Goal: Task Accomplishment & Management: Use online tool/utility

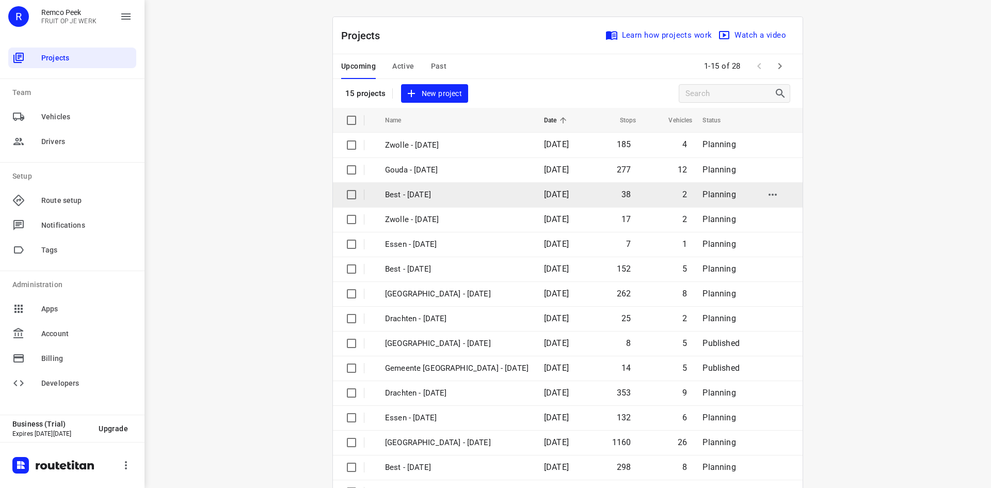
click at [444, 184] on td "Best - [DATE]" at bounding box center [455, 194] width 161 height 25
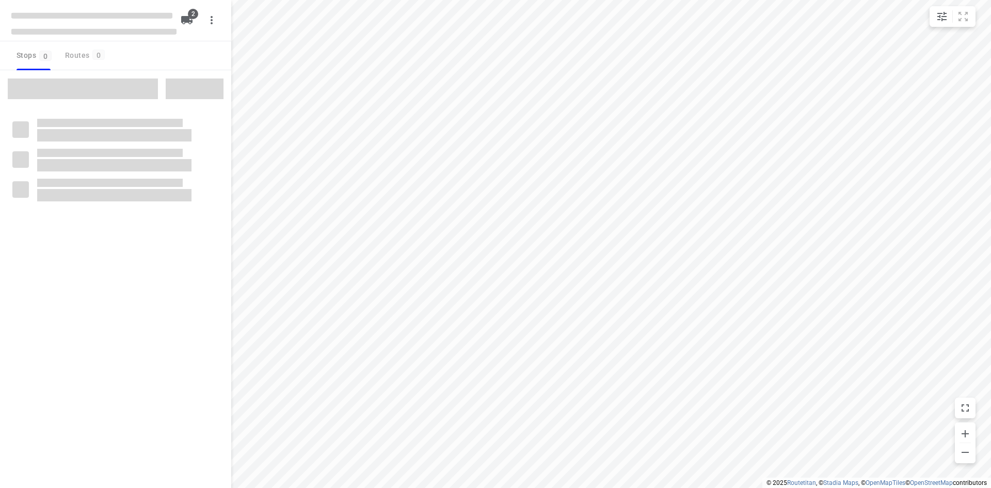
checkbox input "true"
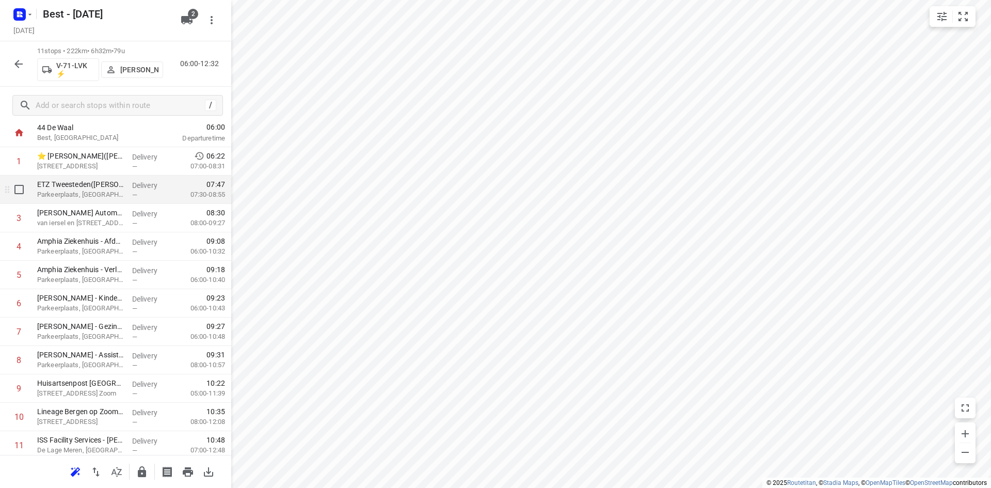
scroll to position [91, 0]
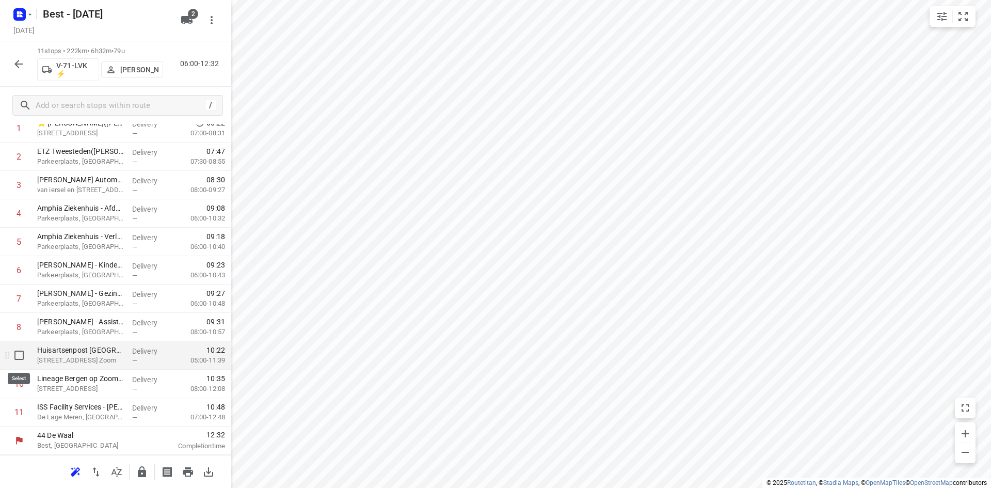
click at [20, 348] on input "checkbox" at bounding box center [19, 355] width 21 height 21
checkbox input "true"
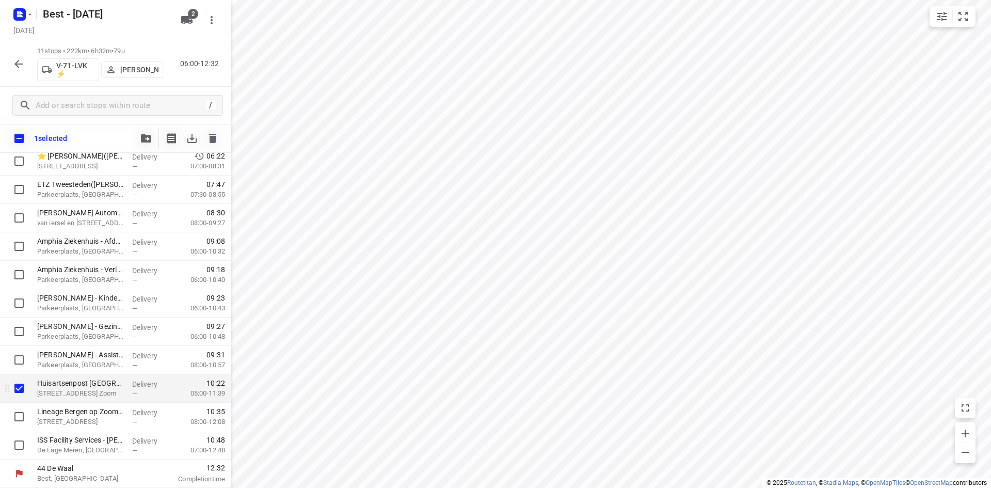
scroll to position [87, 0]
click at [21, 420] on input "checkbox" at bounding box center [19, 416] width 21 height 21
checkbox input "true"
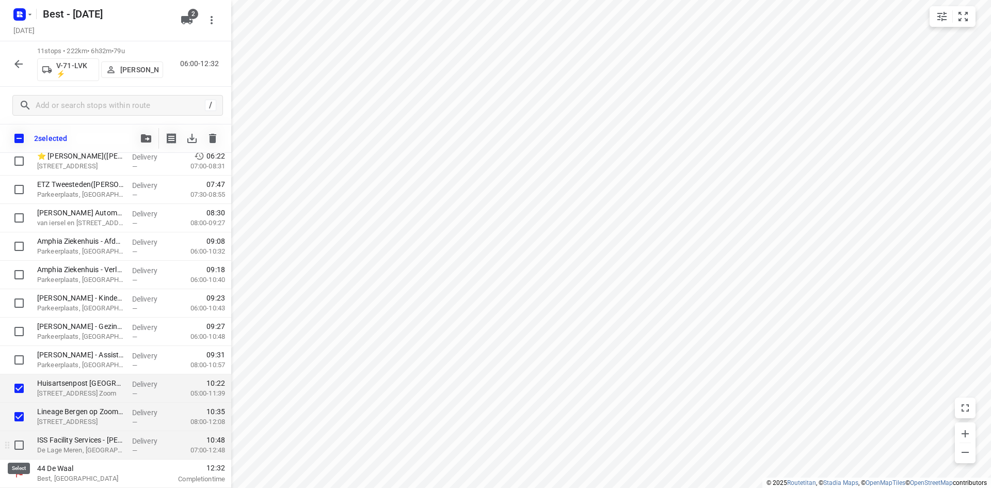
click at [19, 440] on input "checkbox" at bounding box center [19, 445] width 21 height 21
checkbox input "true"
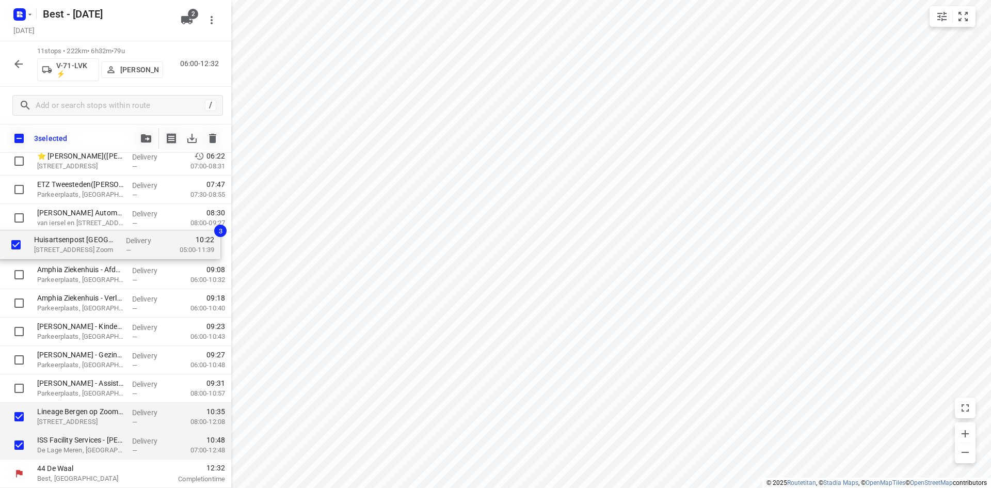
drag, startPoint x: 55, startPoint y: 397, endPoint x: 52, endPoint y: 248, distance: 149.2
click at [52, 248] on div "⭐ [PERSON_NAME]([PERSON_NAME]) [STREET_ADDRESS] Delivery — 06:22 07:00-08:31 ET…" at bounding box center [115, 303] width 231 height 312
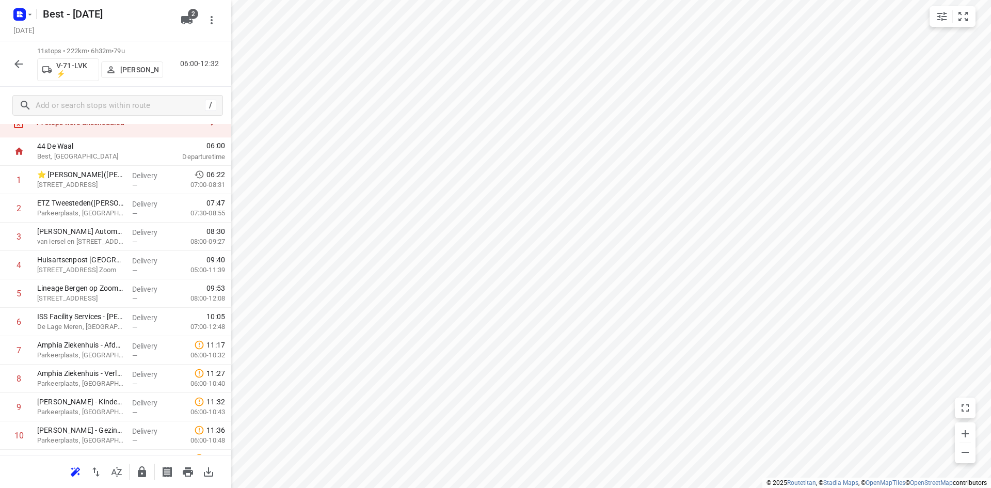
scroll to position [0, 0]
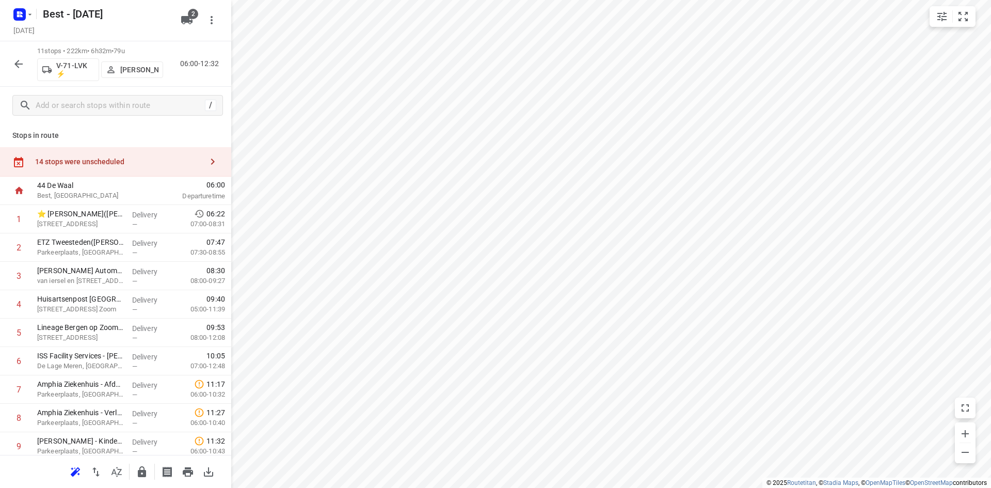
click at [136, 154] on div "14 stops were unscheduled" at bounding box center [115, 161] width 231 height 29
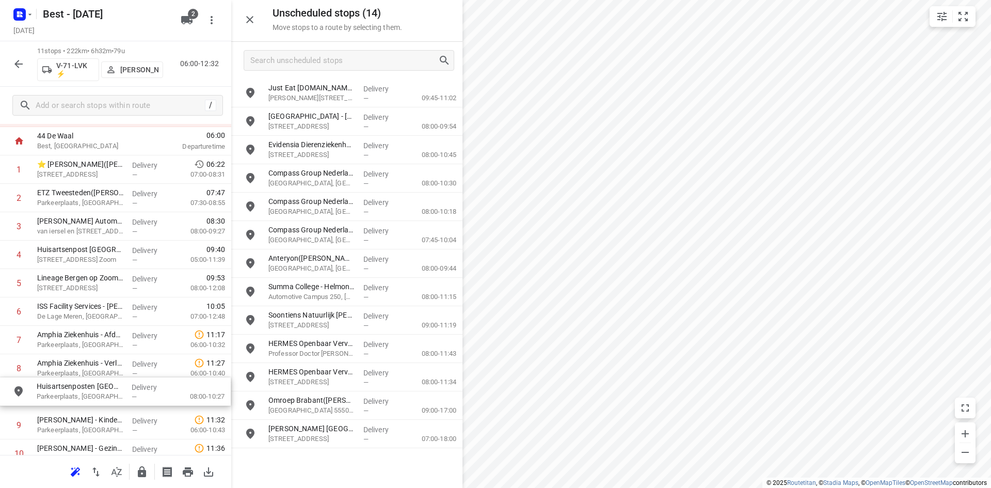
drag, startPoint x: 347, startPoint y: 138, endPoint x: 131, endPoint y: 387, distance: 329.2
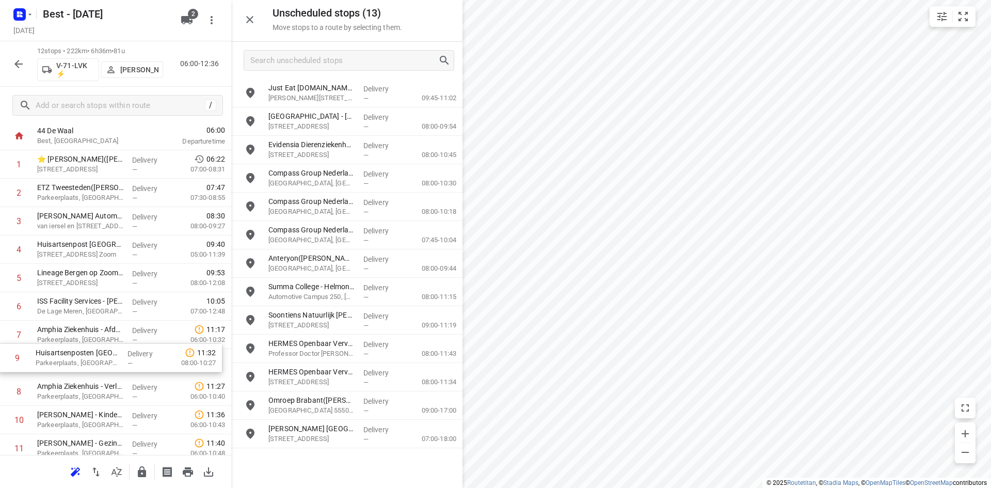
scroll to position [56, 0]
drag, startPoint x: 114, startPoint y: 388, endPoint x: 112, endPoint y: 329, distance: 58.8
click at [112, 329] on div "1 ⭐ [PERSON_NAME]([PERSON_NAME]) [STREET_ADDRESS] Delivery — 06:22 07:00-08:31 …" at bounding box center [115, 319] width 231 height 341
click at [136, 467] on icon "button" at bounding box center [142, 471] width 12 height 12
click at [261, 24] on div "Unscheduled stops ( 13 ) Move stops to a route by selecting them." at bounding box center [346, 21] width 231 height 42
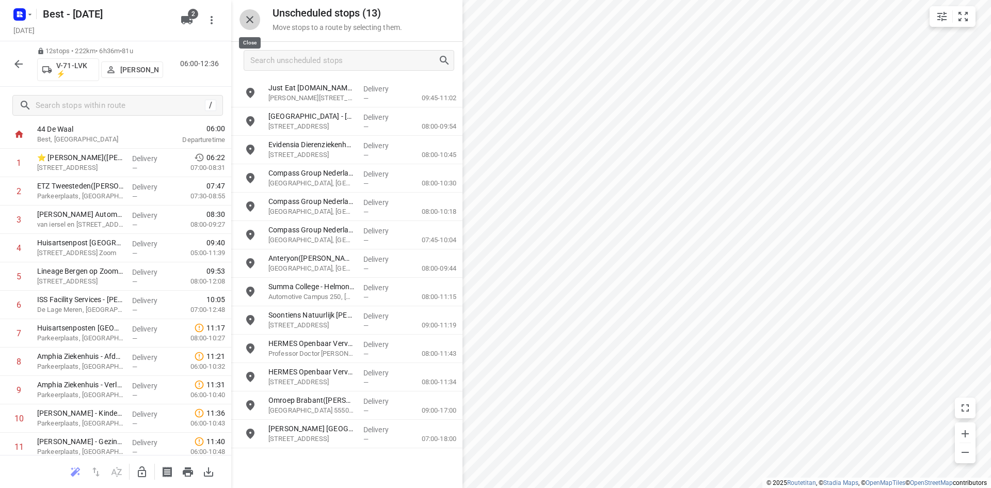
click at [250, 23] on icon "button" at bounding box center [250, 19] width 12 height 12
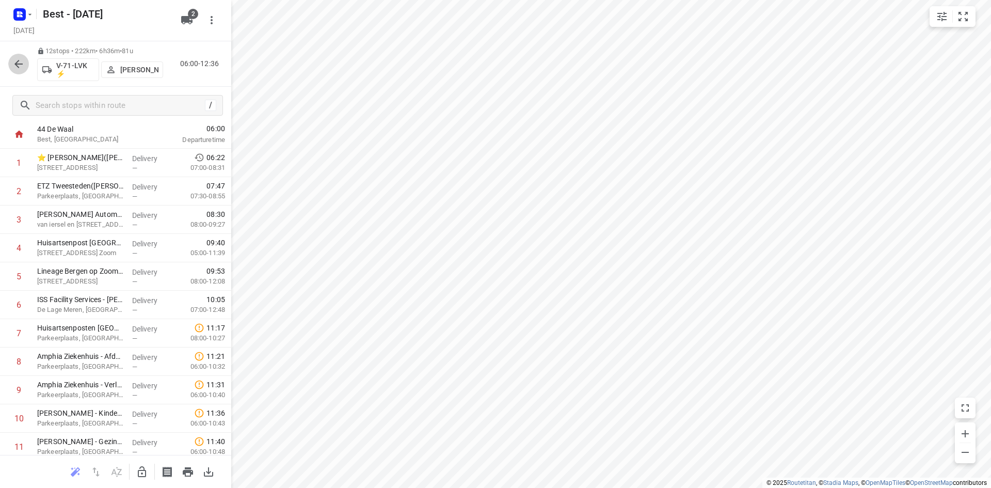
click at [17, 58] on icon "button" at bounding box center [18, 64] width 12 height 12
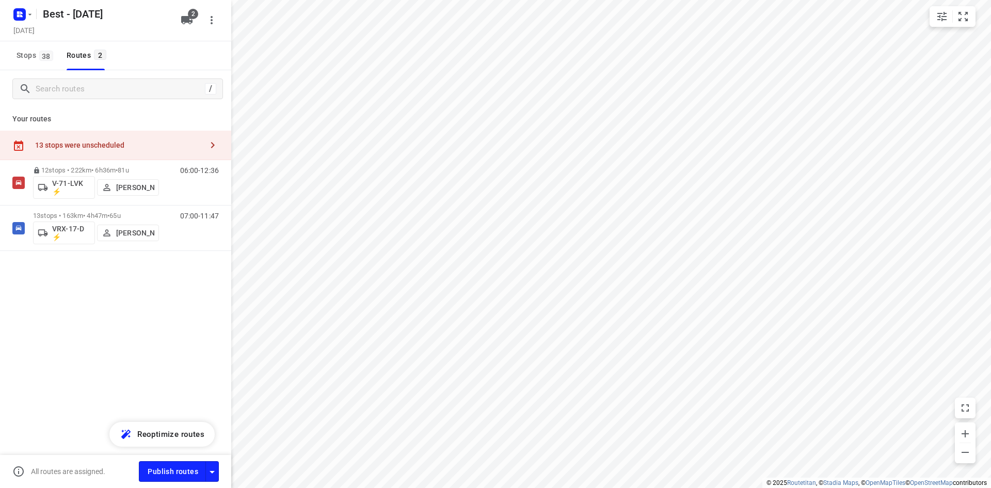
click at [181, 10] on div "2" at bounding box center [188, 20] width 25 height 21
click at [184, 15] on icon "button" at bounding box center [187, 20] width 12 height 12
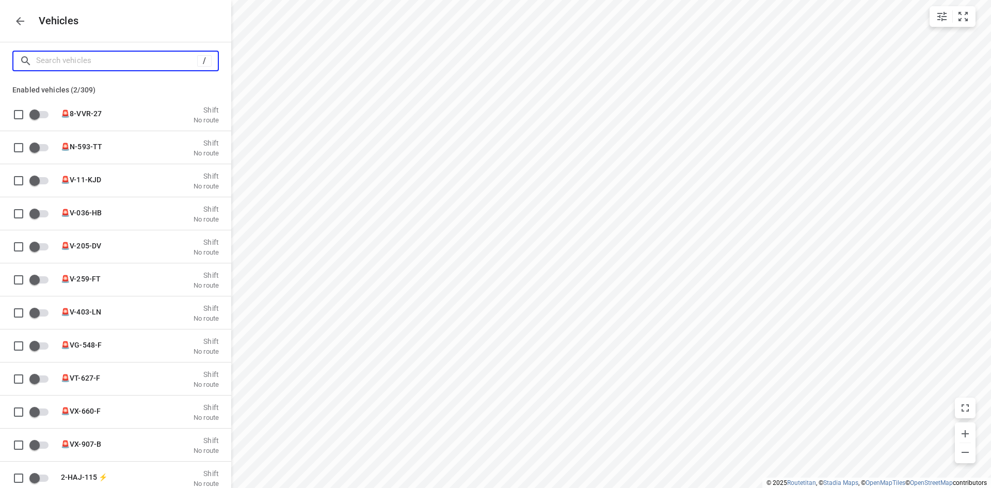
click at [143, 62] on input "Search vehicles" at bounding box center [116, 61] width 161 height 16
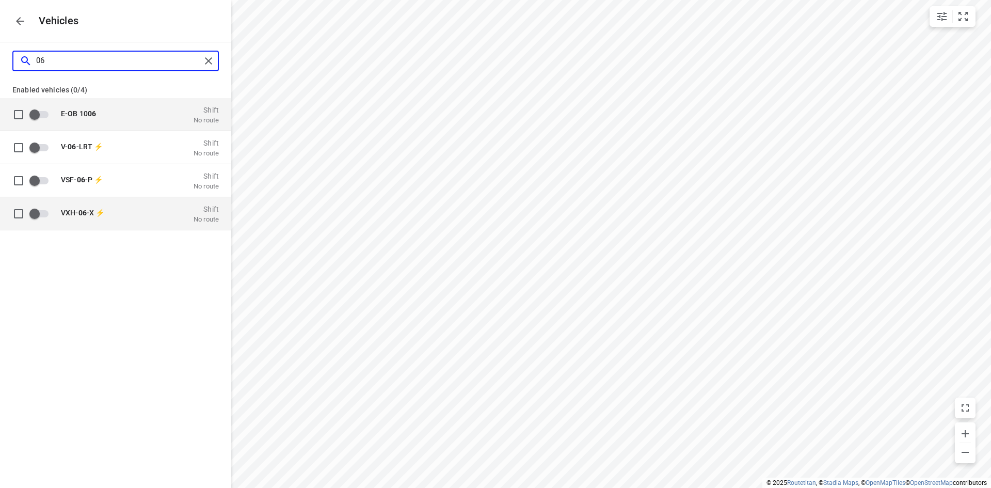
type input "06"
click at [65, 214] on span "VXH- 06 -X ⚡" at bounding box center [82, 212] width 43 height 8
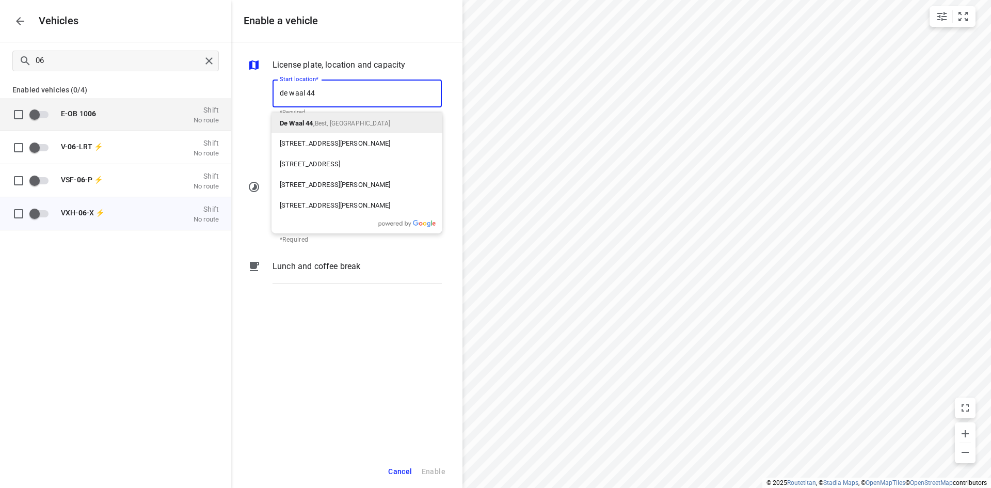
click at [349, 121] on span "Best, [GEOGRAPHIC_DATA]" at bounding box center [352, 123] width 75 height 7
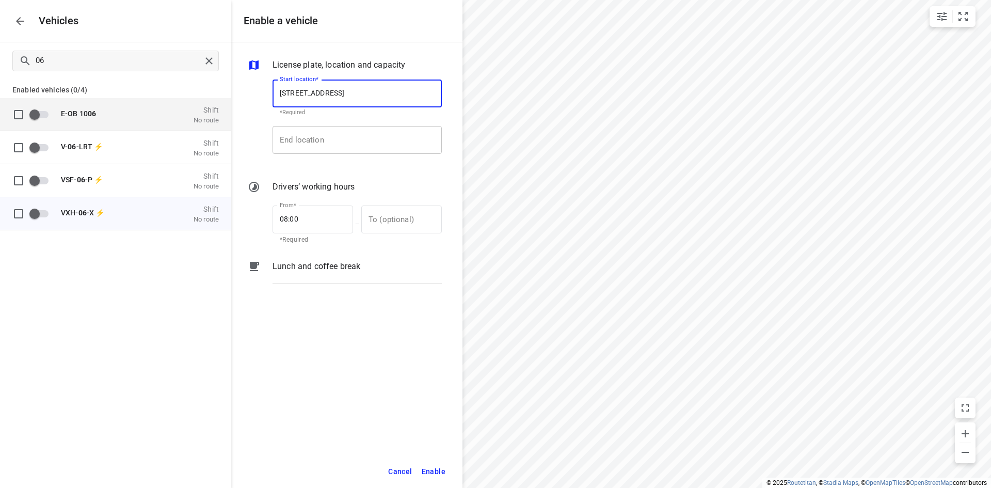
type input "[STREET_ADDRESS]"
click at [348, 139] on input "End location" at bounding box center [356, 140] width 169 height 28
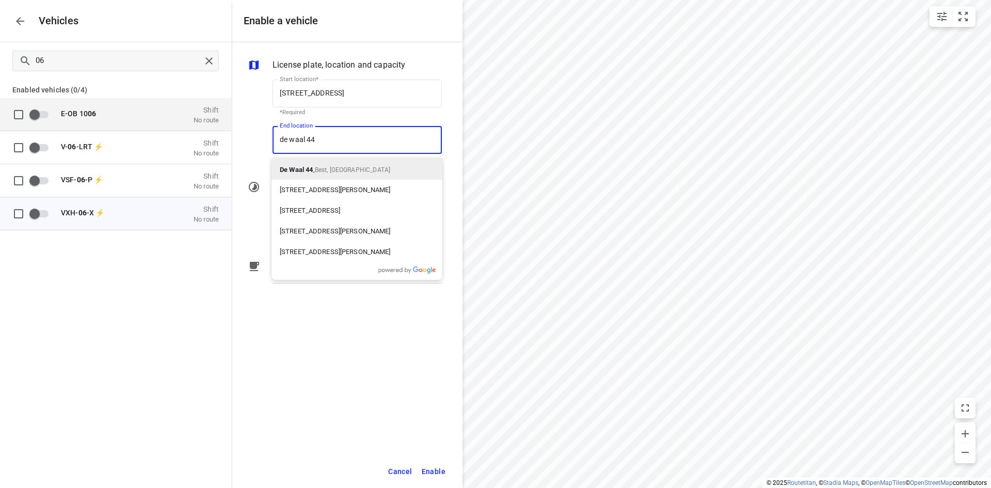
click at [339, 169] on span "Best, [GEOGRAPHIC_DATA]" at bounding box center [352, 169] width 75 height 7
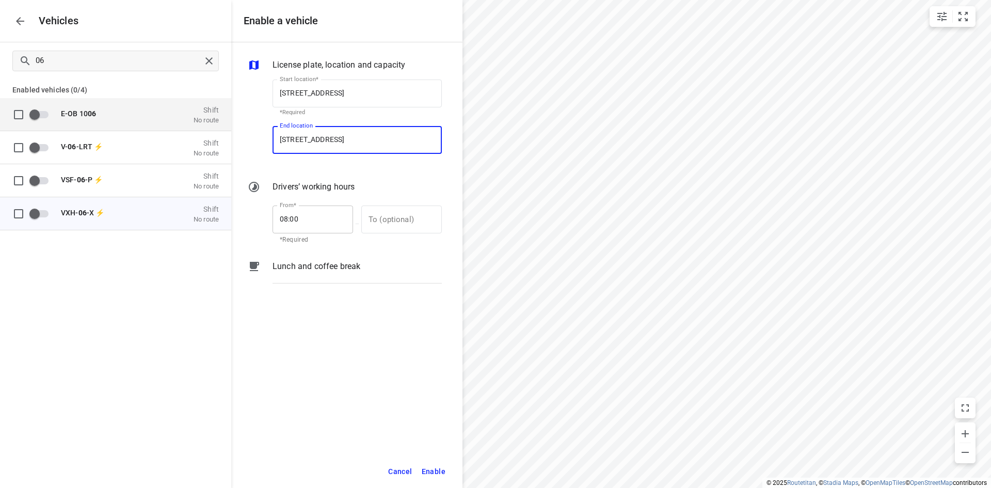
type input "[STREET_ADDRESS]"
drag, startPoint x: 286, startPoint y: 216, endPoint x: 279, endPoint y: 215, distance: 6.8
click at [279, 215] on input "08:00" at bounding box center [306, 219] width 69 height 28
click at [403, 228] on input "text" at bounding box center [395, 219] width 69 height 28
click at [288, 220] on input "08:00" at bounding box center [306, 219] width 69 height 28
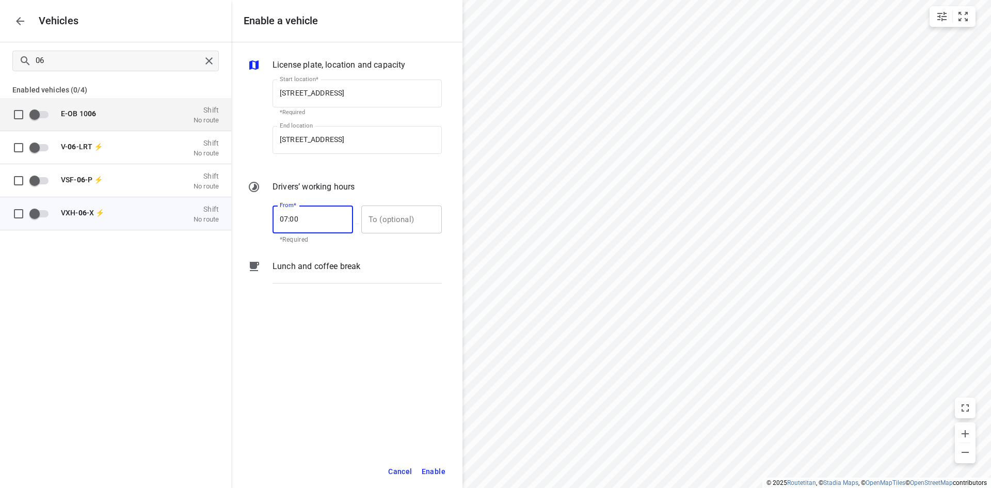
type input "07:00"
click at [406, 215] on input "text" at bounding box center [395, 219] width 69 height 28
type input "17:00"
click at [436, 469] on span "Enable" at bounding box center [434, 471] width 24 height 13
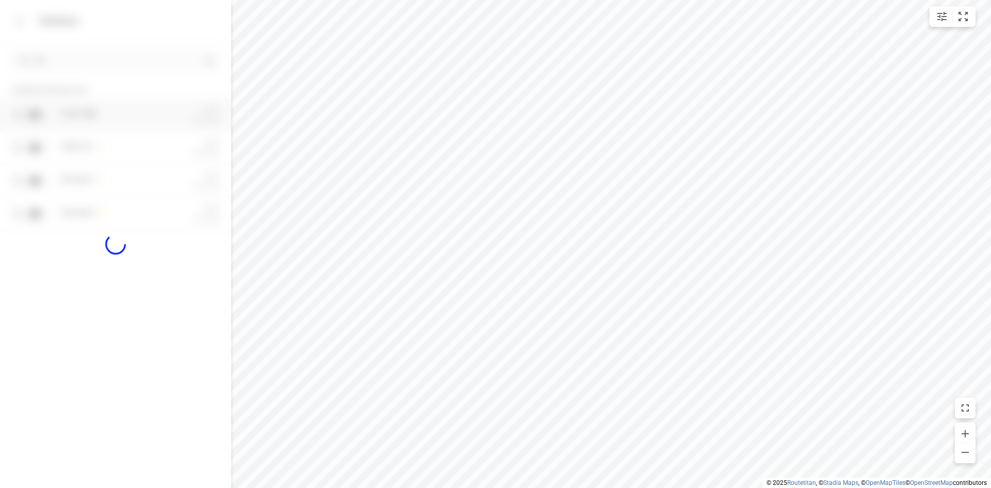
checkbox input "true"
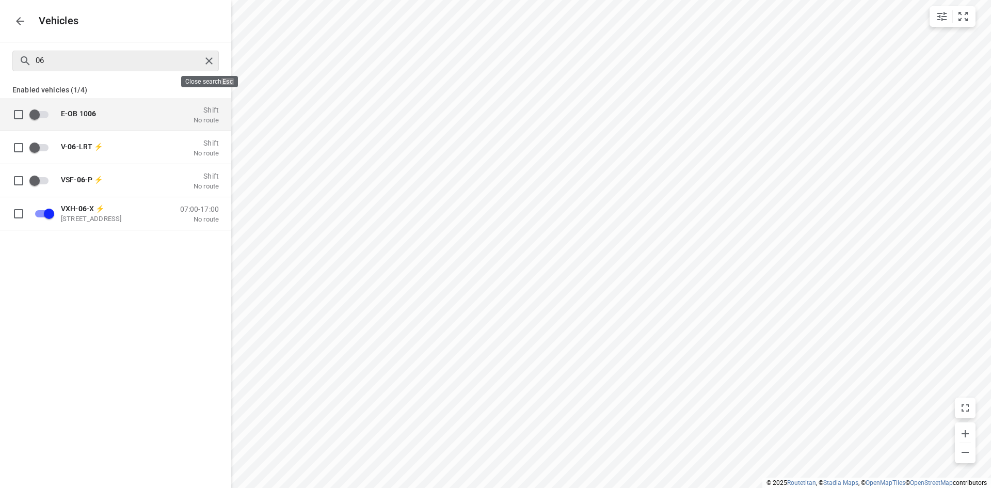
checkbox input "false"
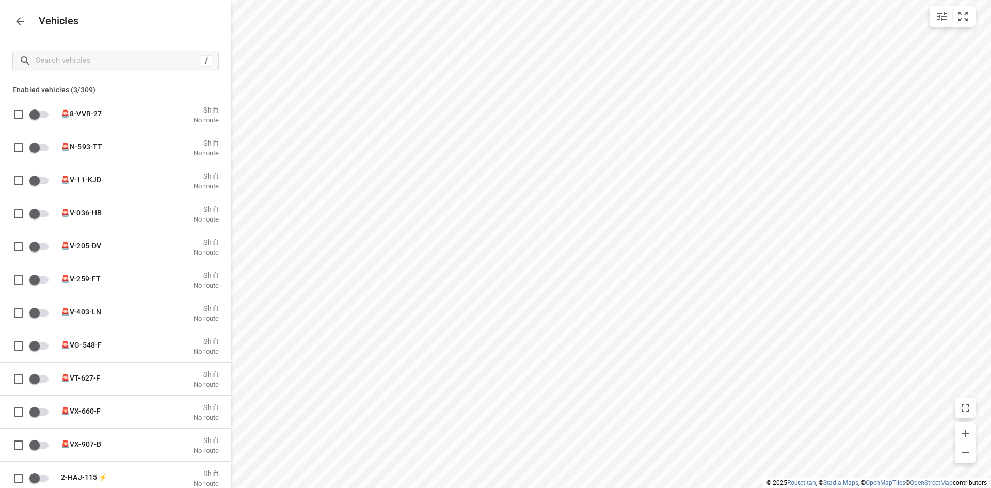
click at [11, 18] on button "button" at bounding box center [20, 21] width 21 height 21
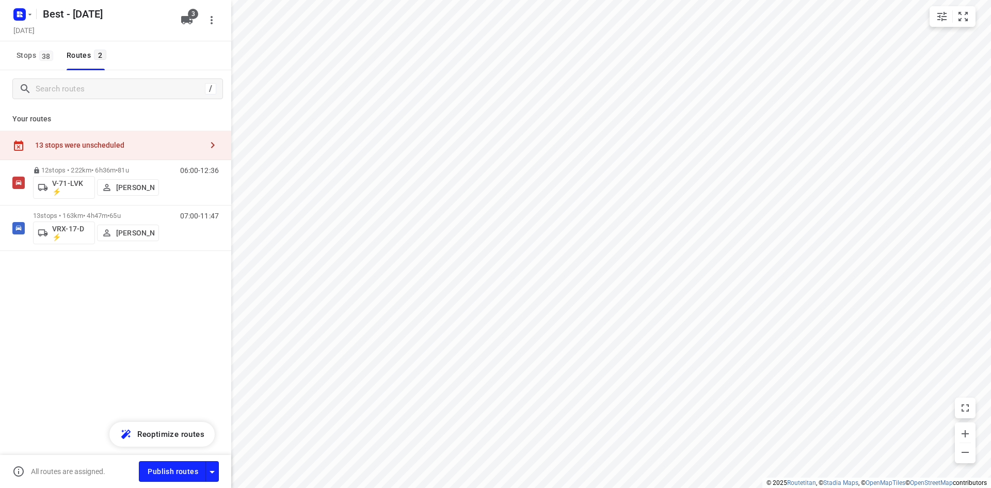
click at [119, 133] on div "13 stops were unscheduled" at bounding box center [115, 145] width 231 height 29
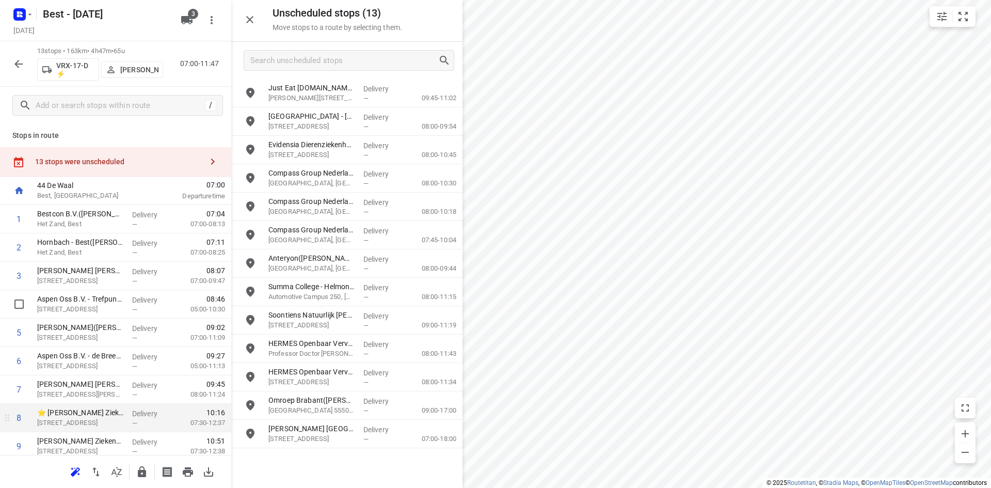
scroll to position [148, 0]
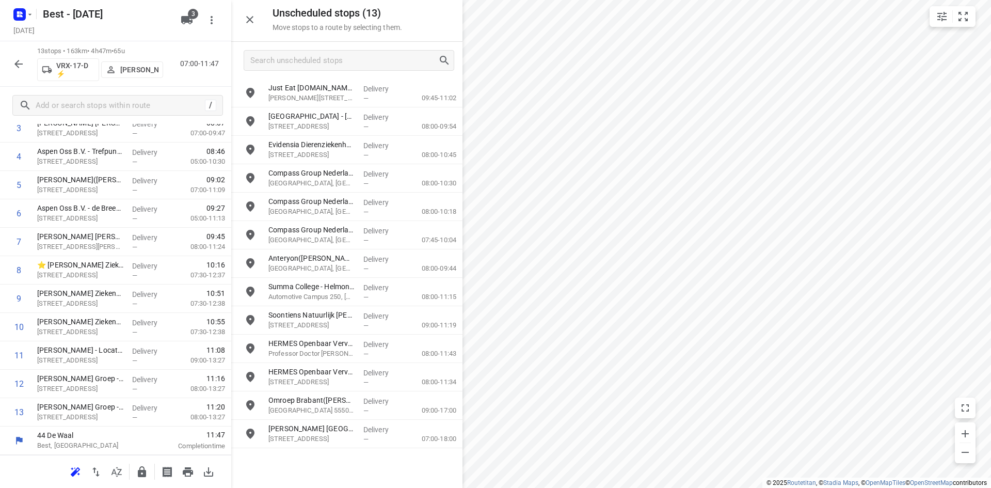
click at [248, 30] on div "Unscheduled stops ( 13 ) Move stops to a route by selecting them." at bounding box center [346, 21] width 231 height 42
click at [252, 93] on input "grid" at bounding box center [250, 93] width 21 height 21
checkbox input "true"
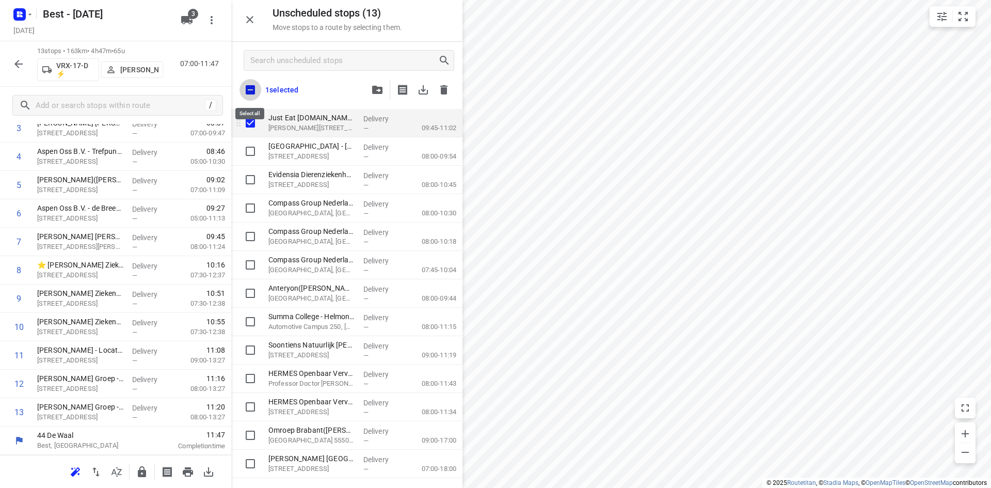
click at [252, 93] on input "checkbox" at bounding box center [250, 90] width 22 height 22
checkbox input "true"
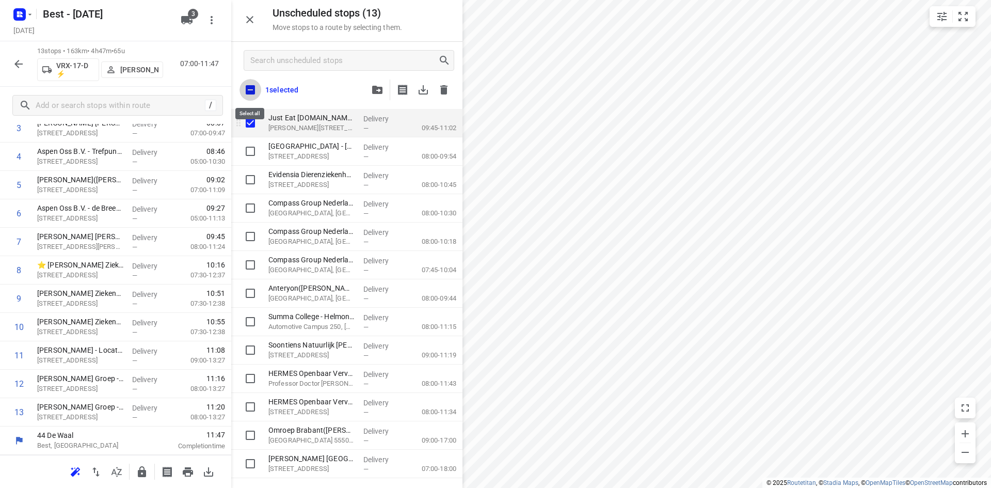
checkbox input "true"
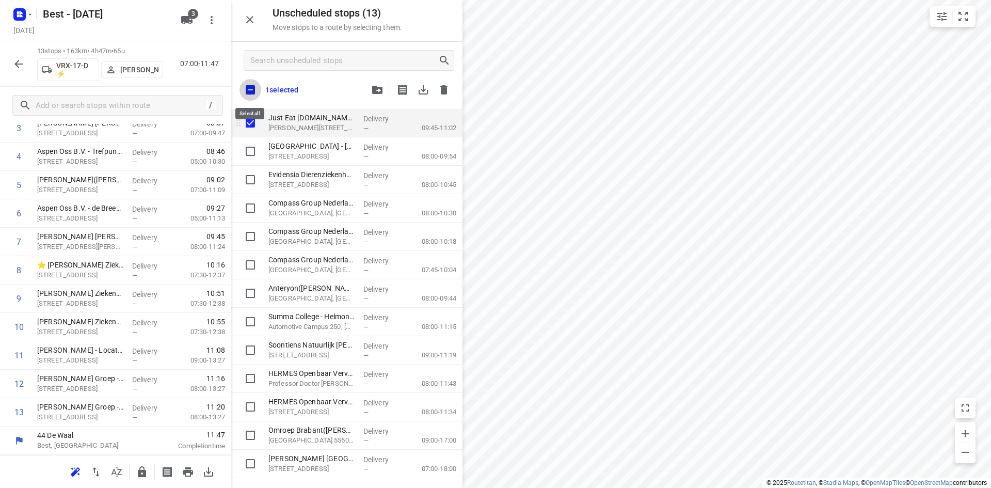
checkbox input "true"
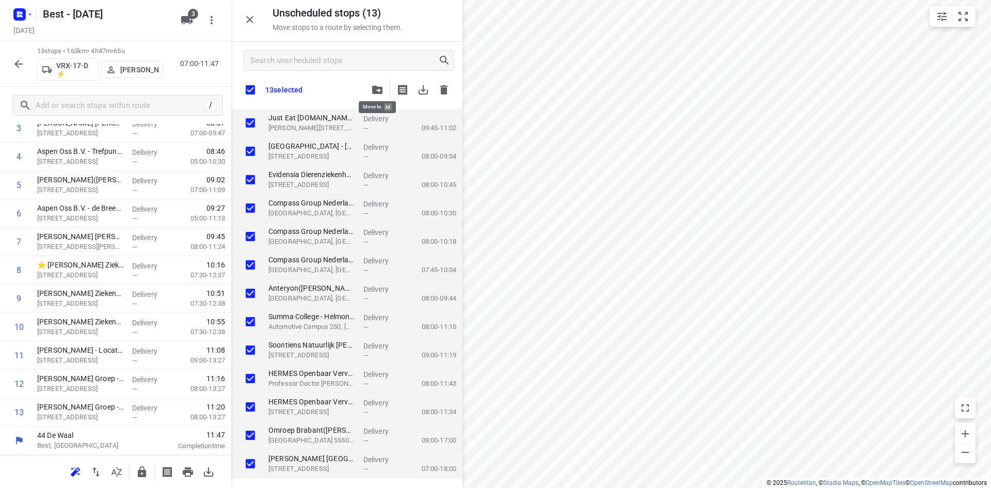
click at [374, 90] on icon "button" at bounding box center [377, 90] width 10 height 8
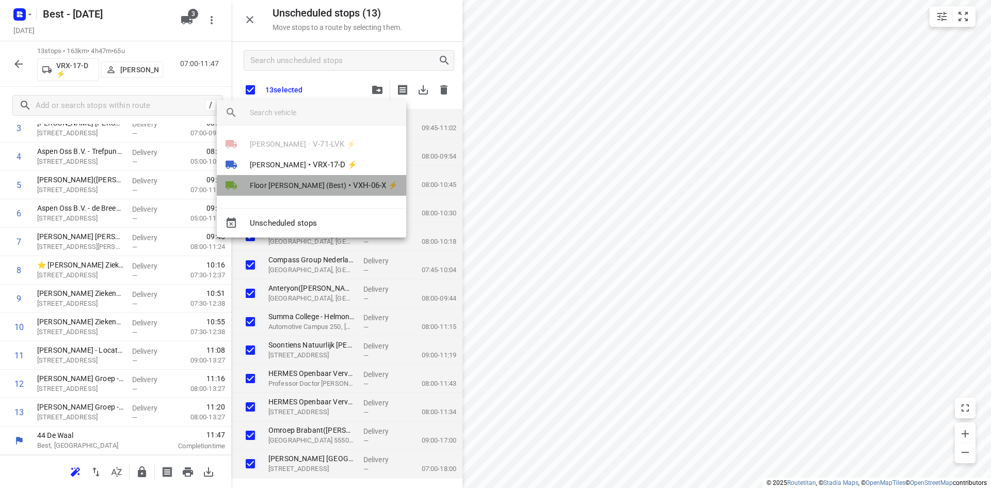
click at [353, 182] on span "VXH-06-X ⚡" at bounding box center [375, 186] width 45 height 12
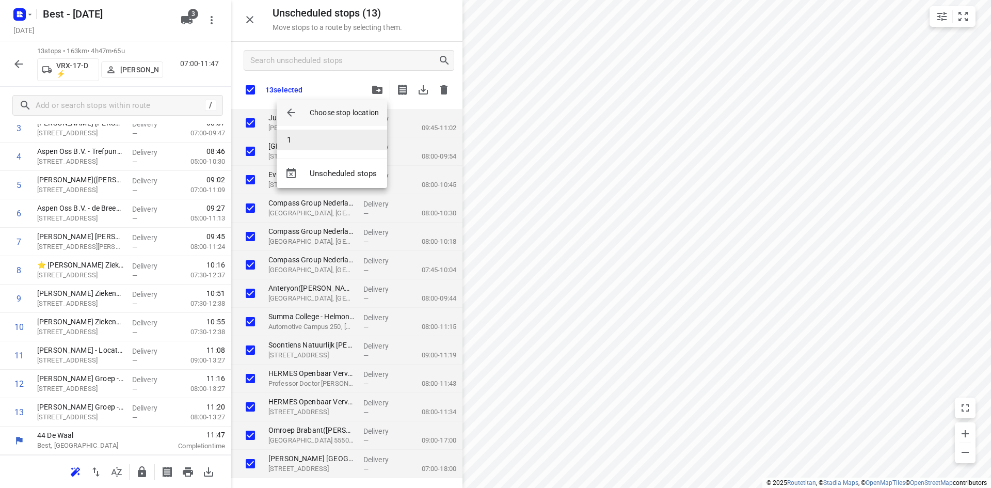
click at [313, 134] on li "1" at bounding box center [332, 140] width 110 height 21
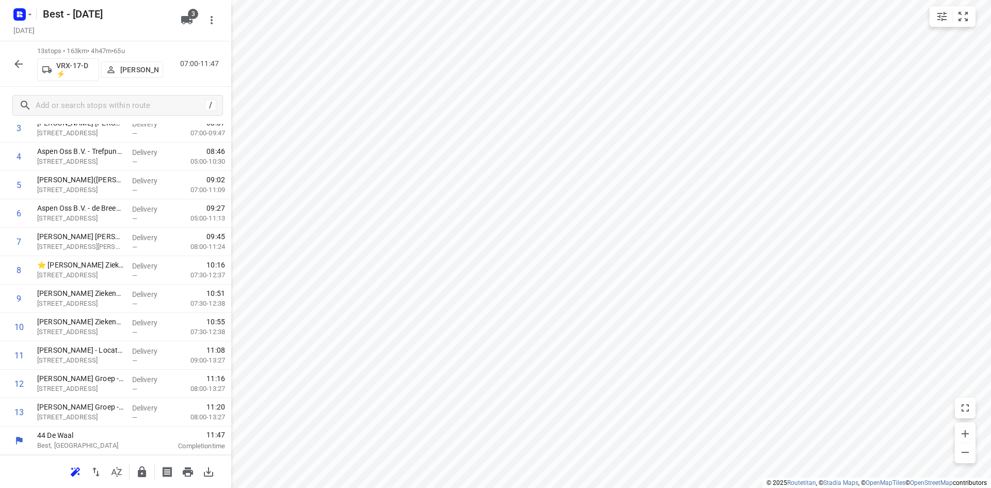
click at [18, 52] on div "13 stops • 163km • 4h47m • 65u VRX-17-D ⚡ [PERSON_NAME] 07:00-11:47" at bounding box center [115, 63] width 231 height 45
click at [16, 57] on button "button" at bounding box center [18, 64] width 21 height 21
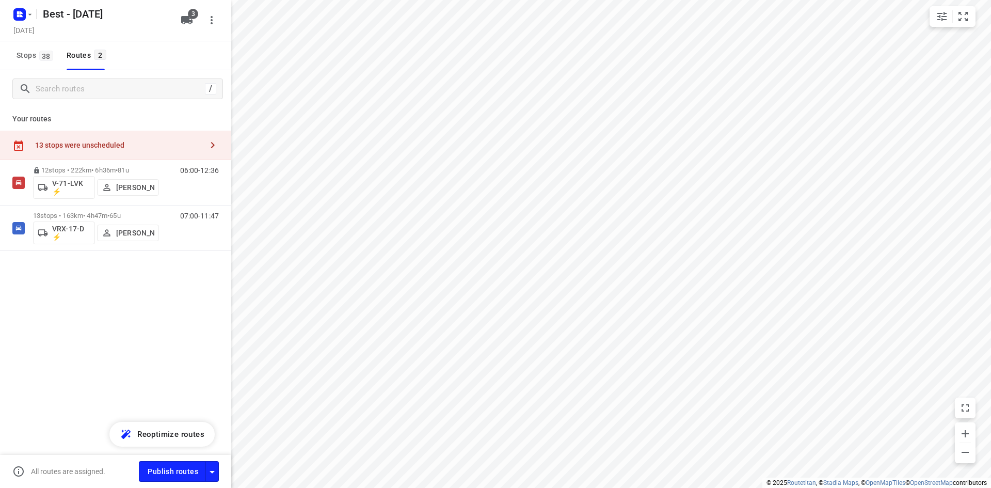
click at [210, 483] on div "All routes are assigned. Publish routes" at bounding box center [115, 471] width 231 height 33
click at [211, 476] on icon "button" at bounding box center [212, 471] width 12 height 12
click at [186, 373] on input "Fulfill the stops in any order" at bounding box center [189, 369] width 59 height 20
checkbox input "true"
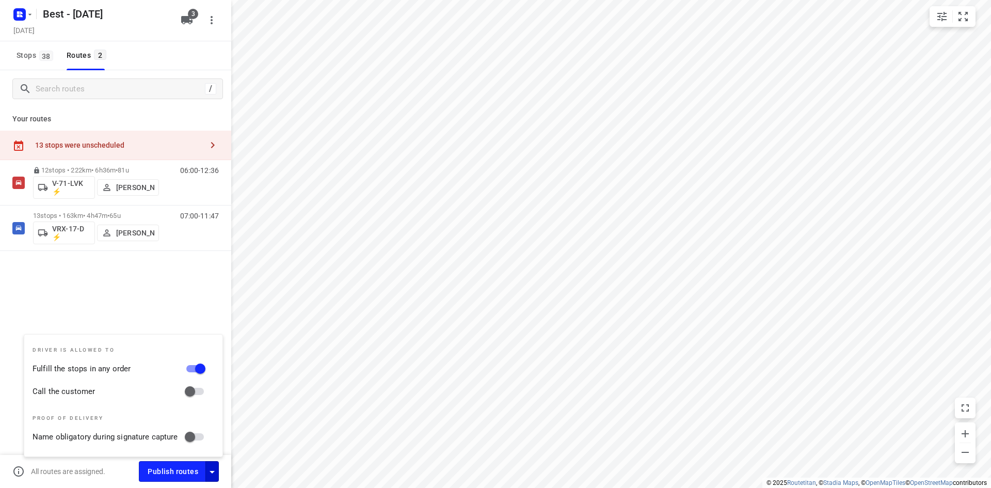
click at [189, 384] on input "Call the customer" at bounding box center [189, 391] width 59 height 20
checkbox input "true"
click at [180, 303] on div "12 stops • 222km • 6h36m • 81u V-71-LVK ⚡ [PERSON_NAME] 06:00-12:36 13 stops • …" at bounding box center [115, 241] width 231 height 163
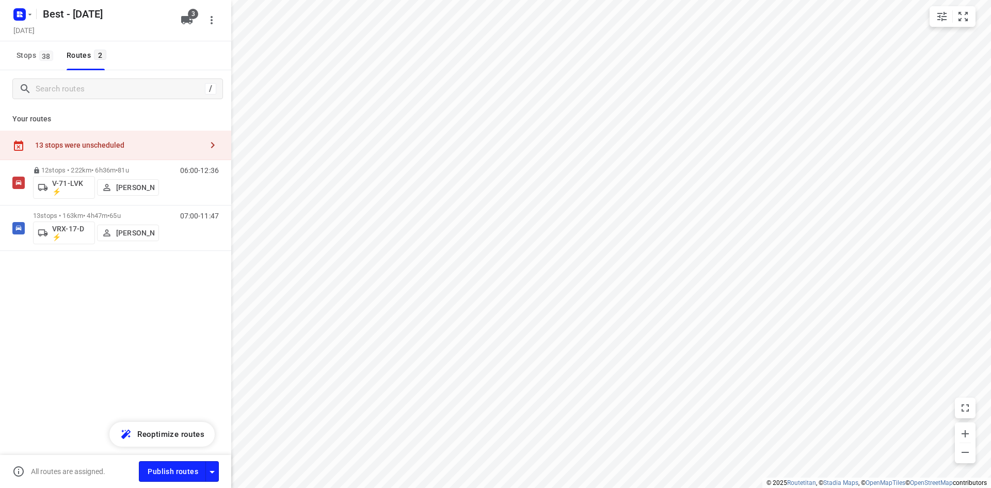
click at [156, 132] on div "13 stops were unscheduled" at bounding box center [115, 145] width 231 height 29
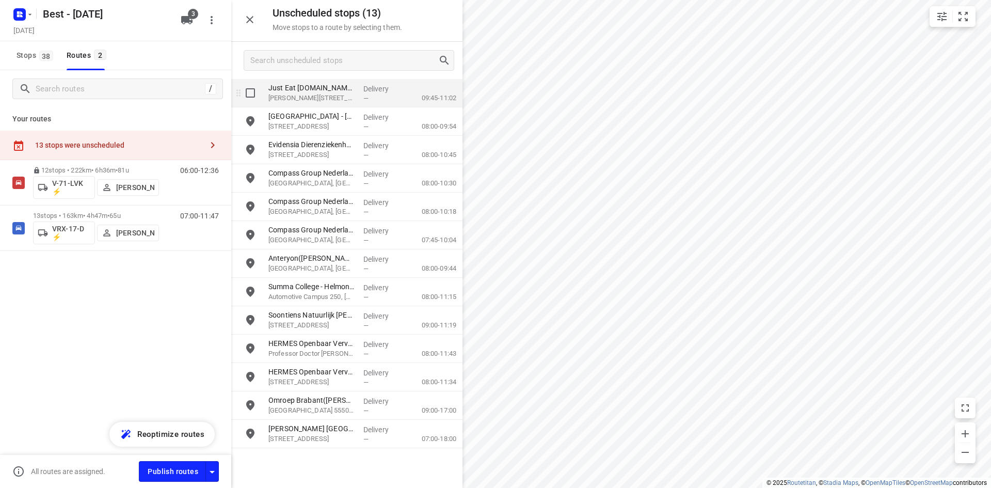
click at [248, 90] on input "grid" at bounding box center [250, 93] width 21 height 21
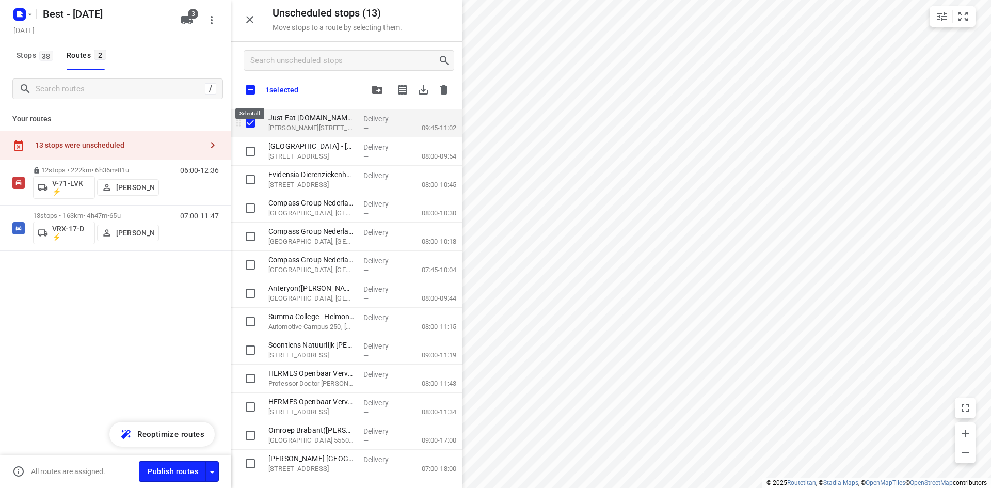
checkbox input "true"
click at [247, 90] on input "checkbox" at bounding box center [250, 90] width 22 height 22
checkbox input "true"
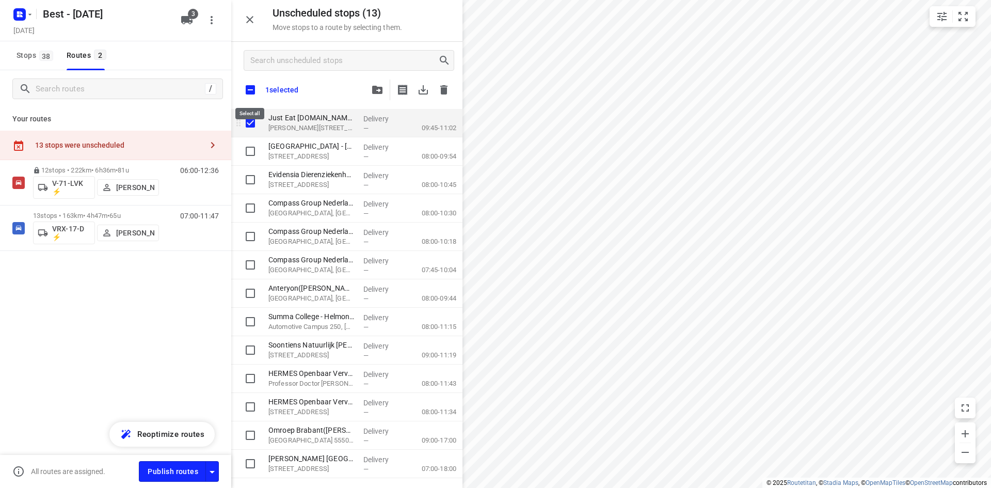
checkbox input "true"
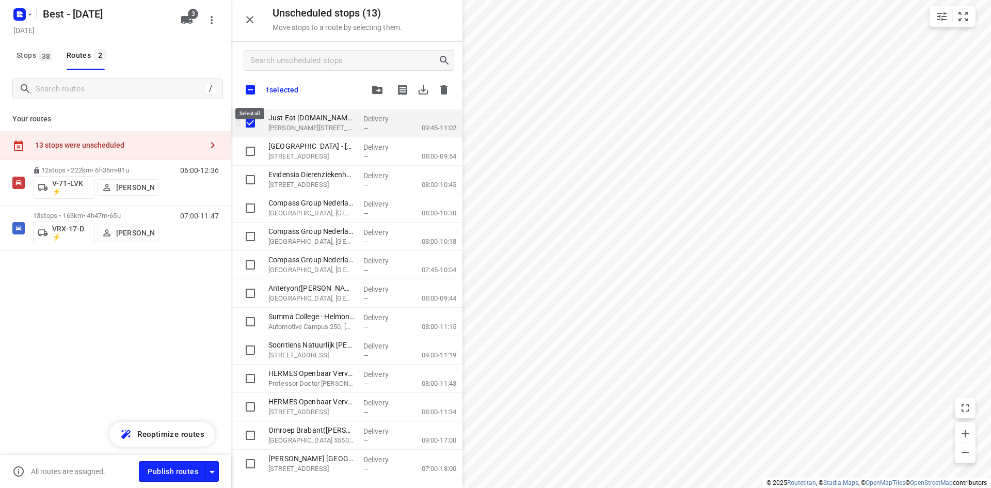
checkbox input "true"
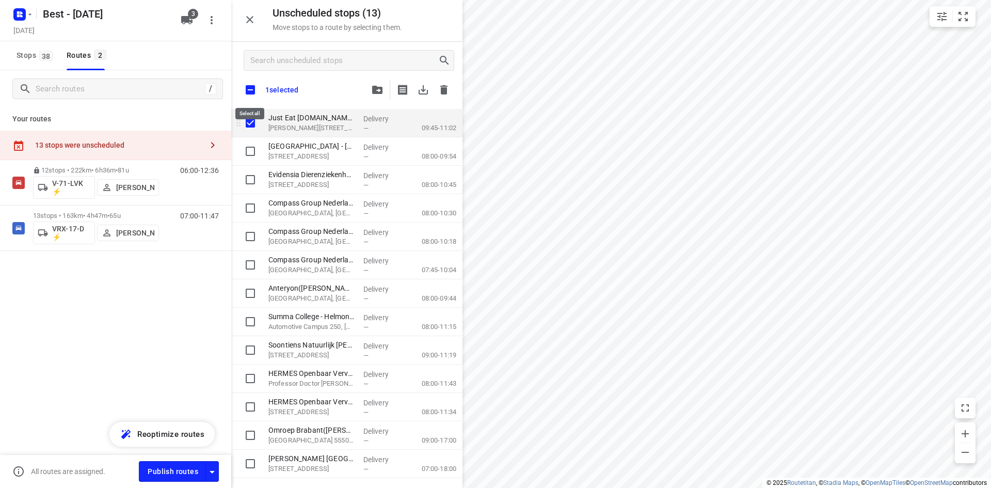
checkbox input "true"
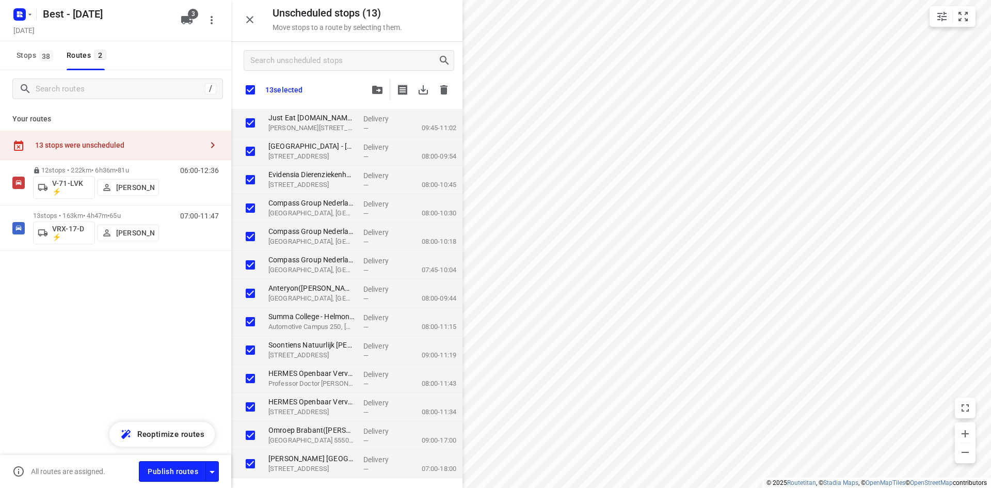
click at [365, 88] on div "13 selected" at bounding box center [346, 90] width 231 height 22
click at [371, 91] on span "button" at bounding box center [377, 90] width 12 height 8
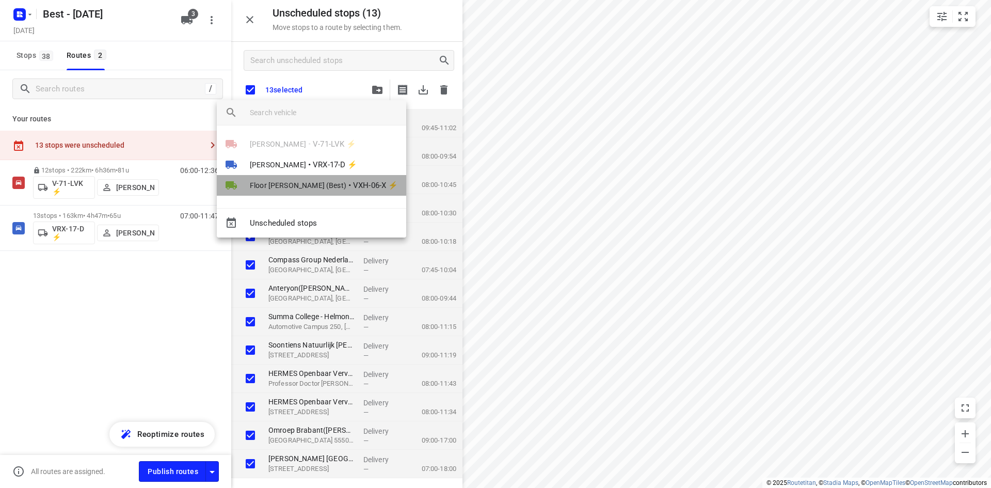
click at [320, 187] on span "Floor [PERSON_NAME] (Best)" at bounding box center [298, 185] width 97 height 10
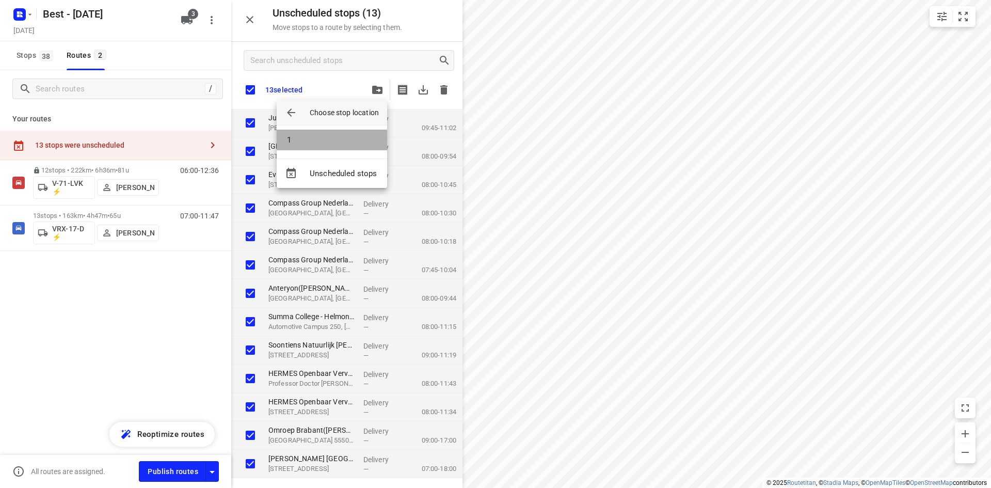
click at [309, 131] on li "1" at bounding box center [332, 140] width 110 height 21
